Goal: Task Accomplishment & Management: Complete application form

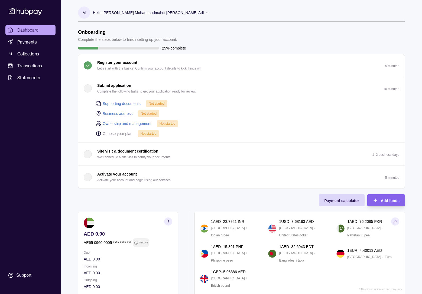
click at [134, 124] on link "Ownership and management" at bounding box center [127, 124] width 49 height 6
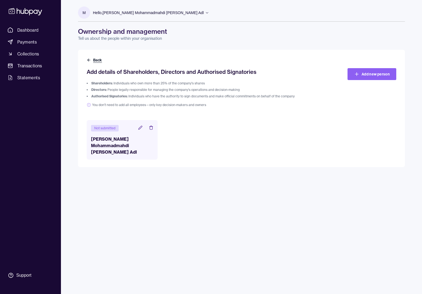
click at [90, 61] on icon at bounding box center [89, 60] width 4 height 4
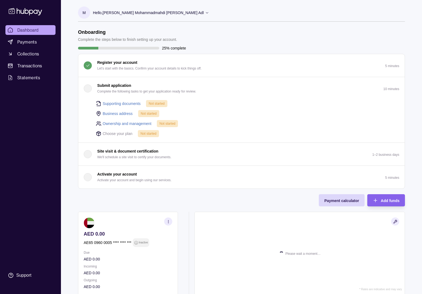
click at [133, 101] on link "Supporting documents" at bounding box center [122, 104] width 38 height 6
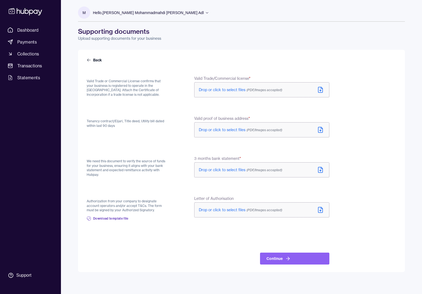
click at [230, 92] on span "Drop or click to select files (PDF/Images accepted)" at bounding box center [240, 89] width 83 height 5
